Goal: Find specific page/section: Find specific page/section

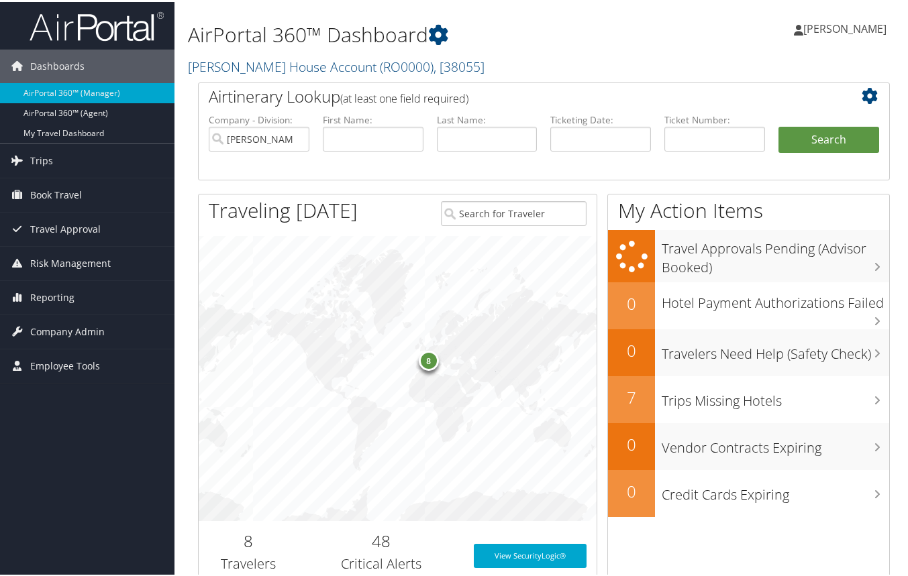
click at [46, 113] on link "AirPortal 360™ (Agent)" at bounding box center [87, 111] width 174 height 20
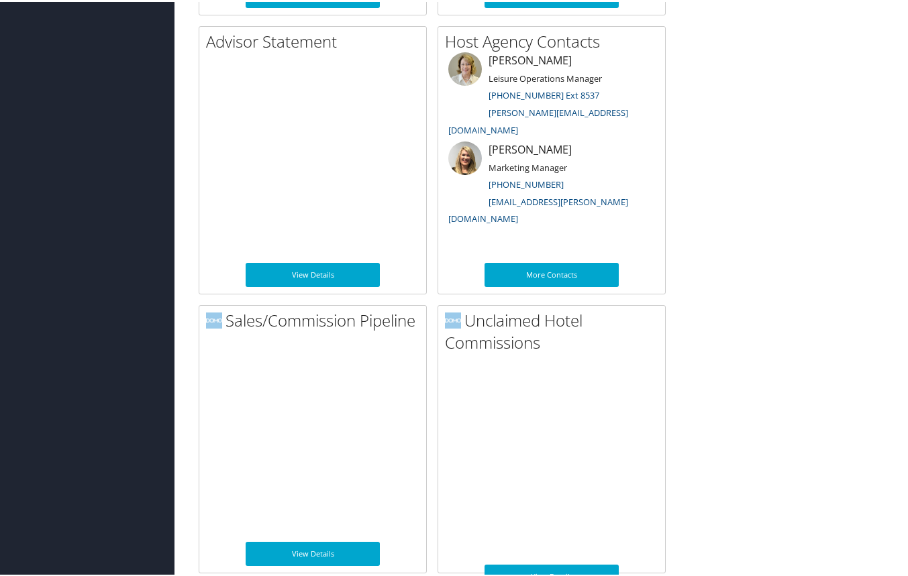
scroll to position [990, 0]
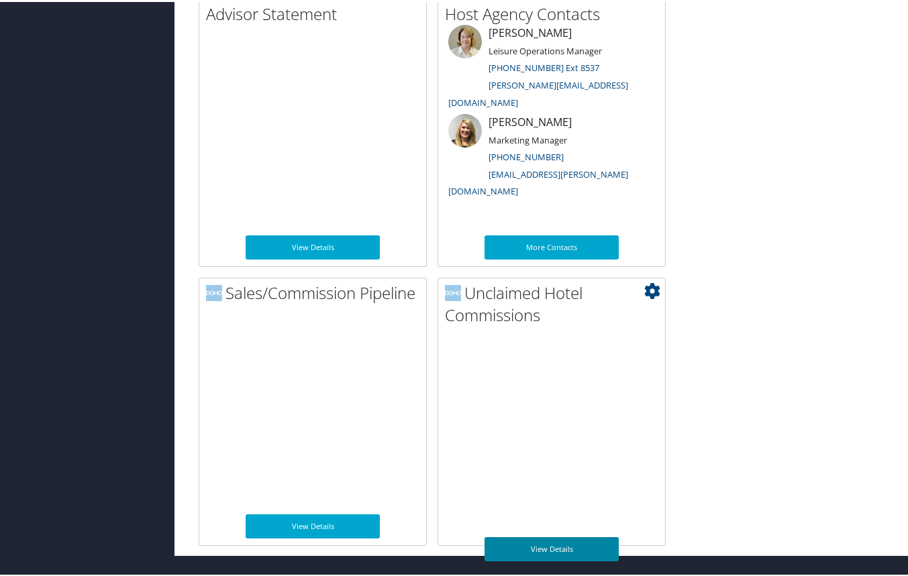
click at [555, 546] on link "View Details" at bounding box center [551, 547] width 134 height 24
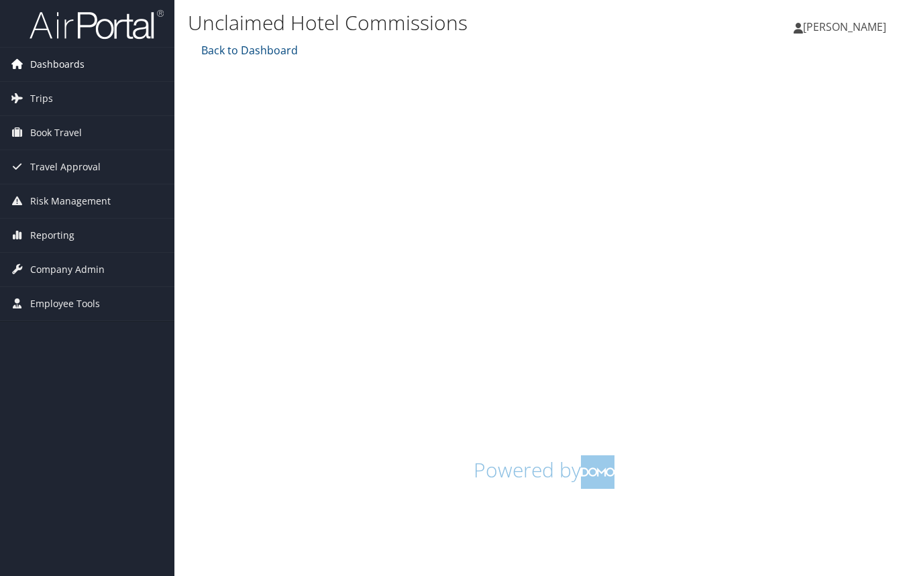
click at [68, 65] on span "Dashboards" at bounding box center [57, 65] width 54 height 34
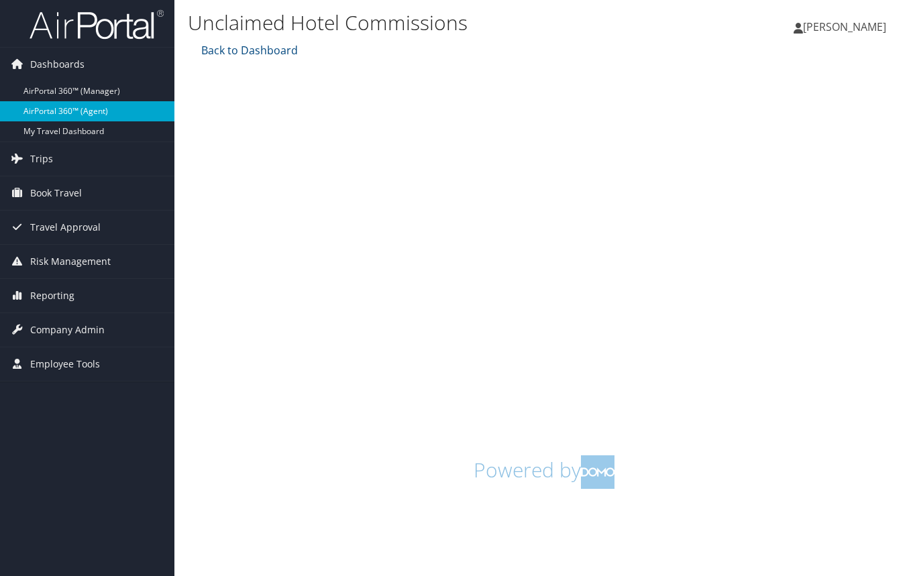
click at [68, 113] on link "AirPortal 360™ (Agent)" at bounding box center [87, 111] width 174 height 20
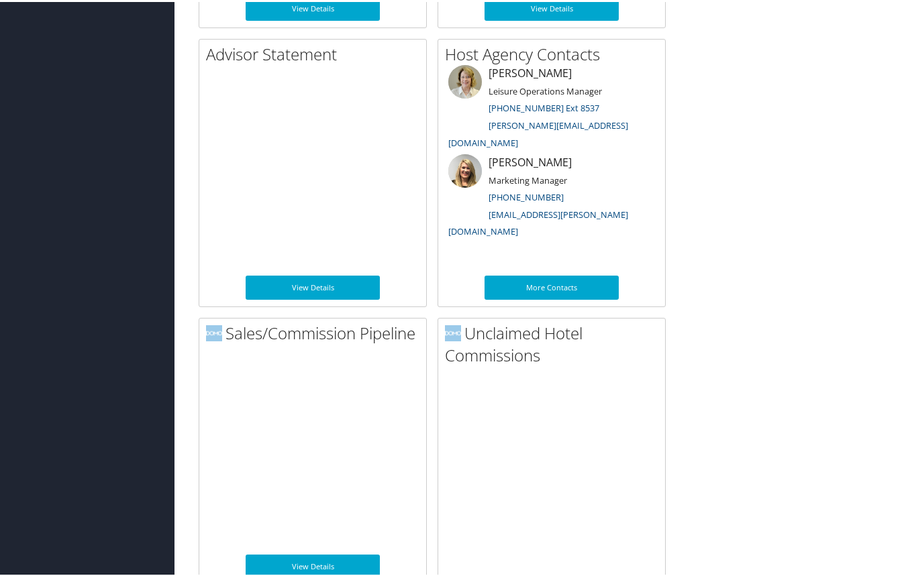
scroll to position [990, 0]
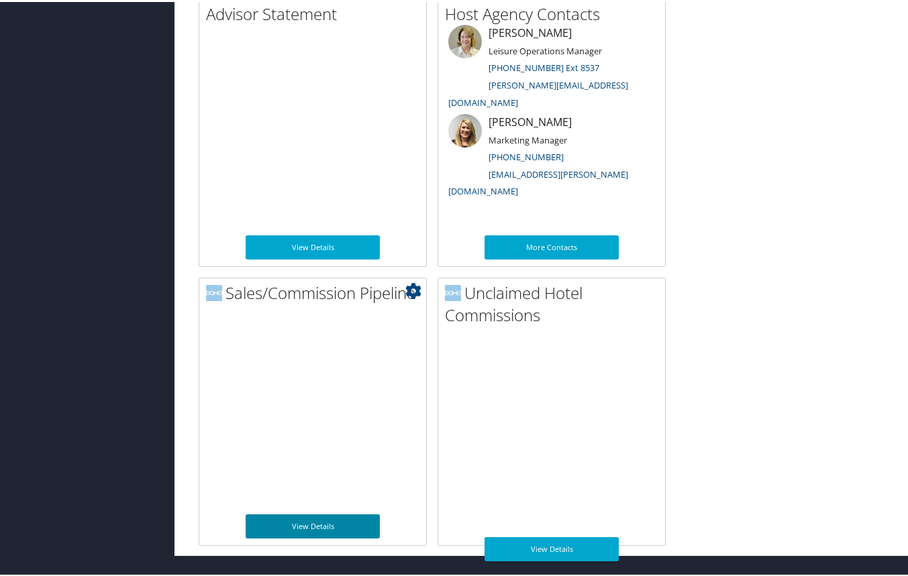
click at [321, 522] on link "View Details" at bounding box center [313, 524] width 134 height 24
